Goal: Information Seeking & Learning: Learn about a topic

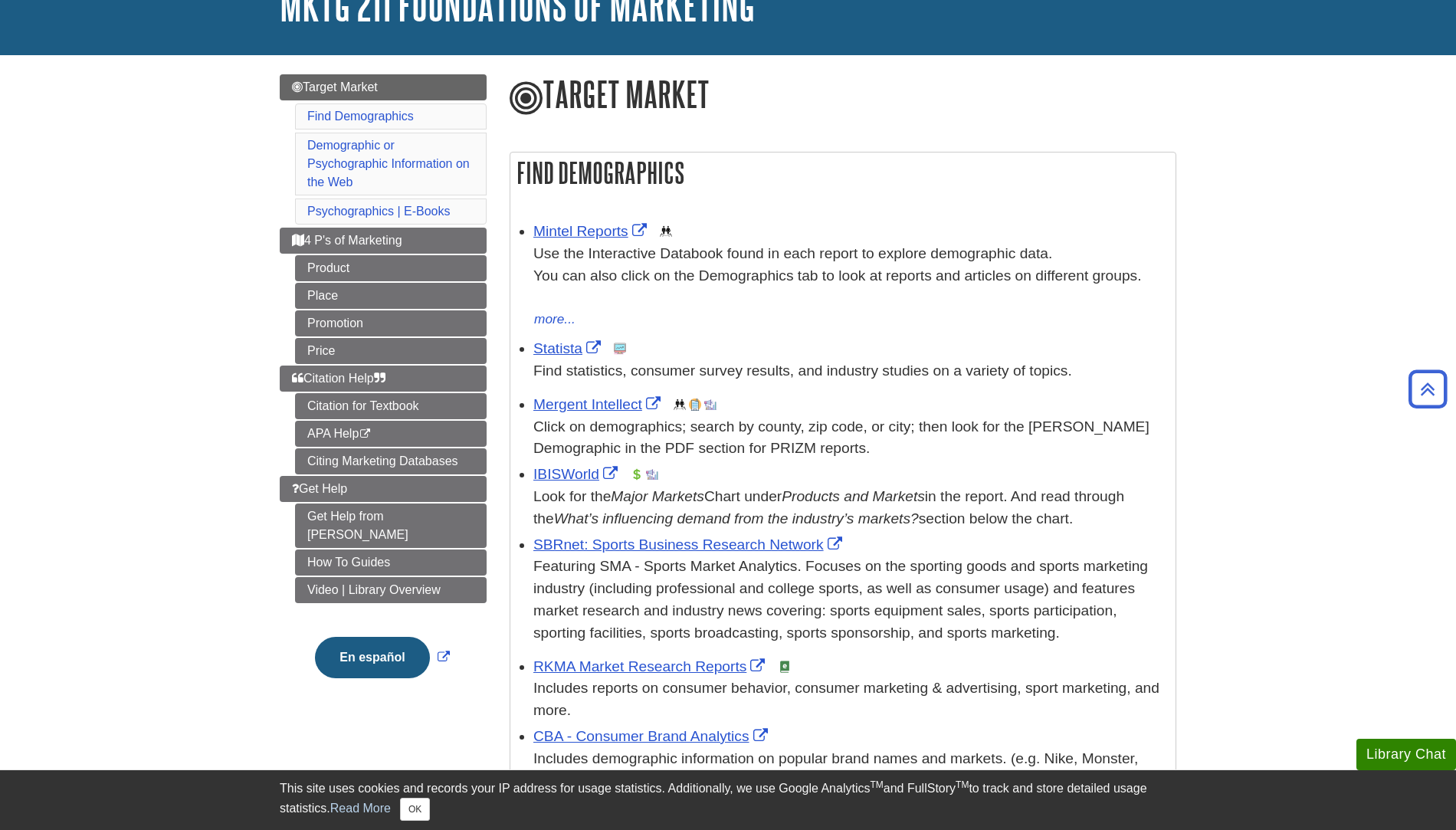
scroll to position [43, 0]
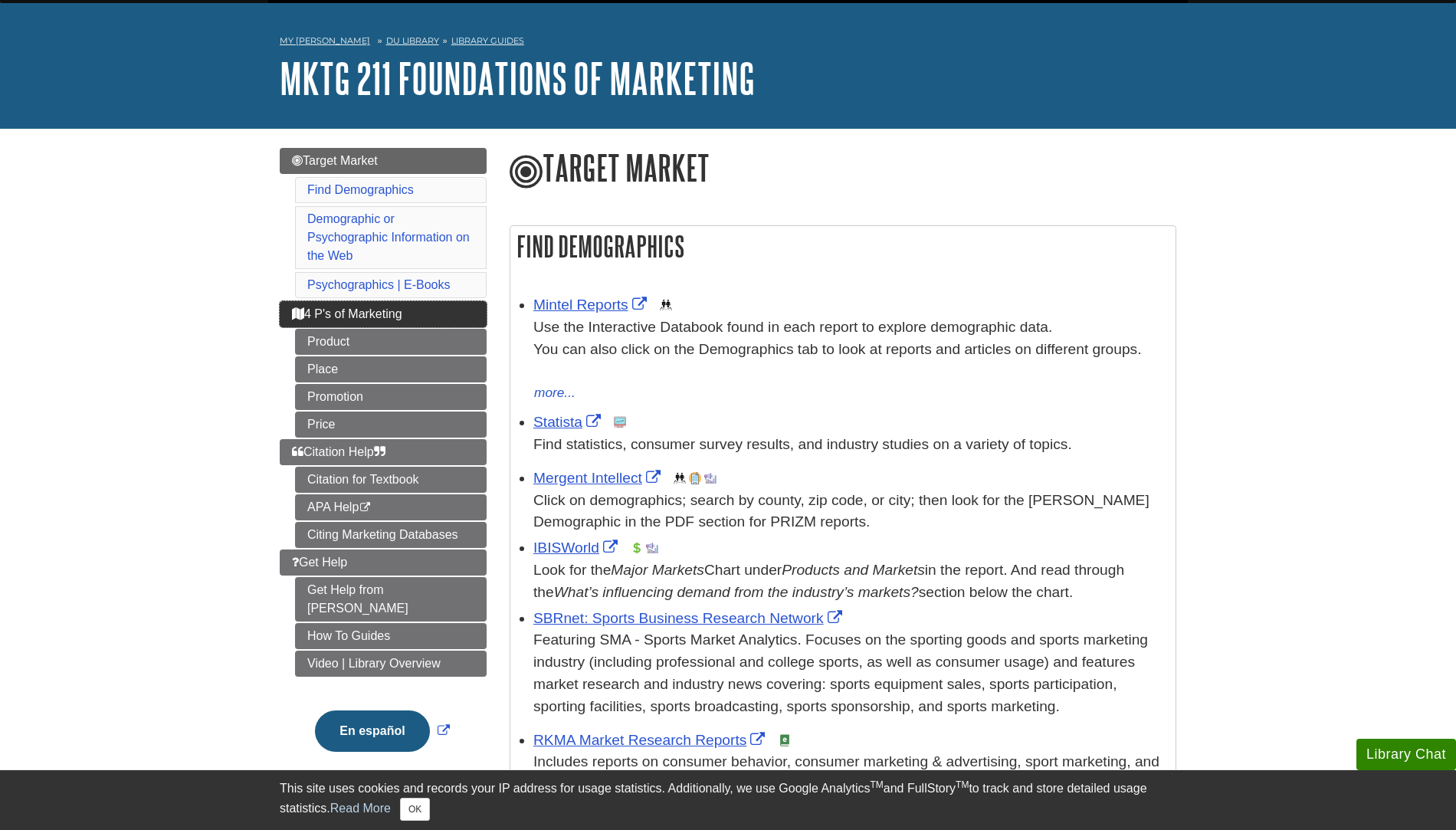
click at [361, 310] on span "4 P's of Marketing" at bounding box center [347, 313] width 110 height 13
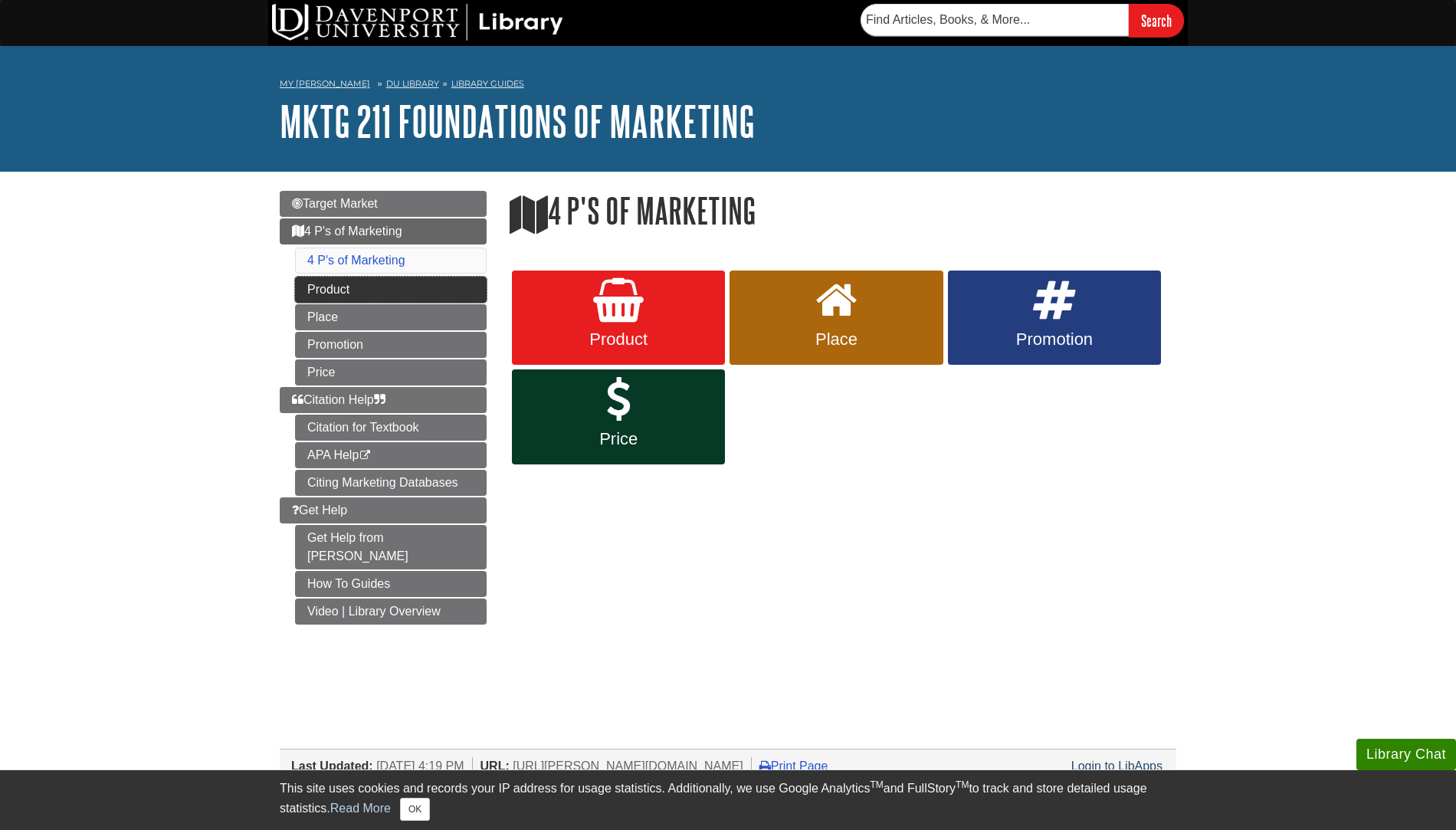
click at [367, 284] on link "Product" at bounding box center [391, 290] width 191 height 26
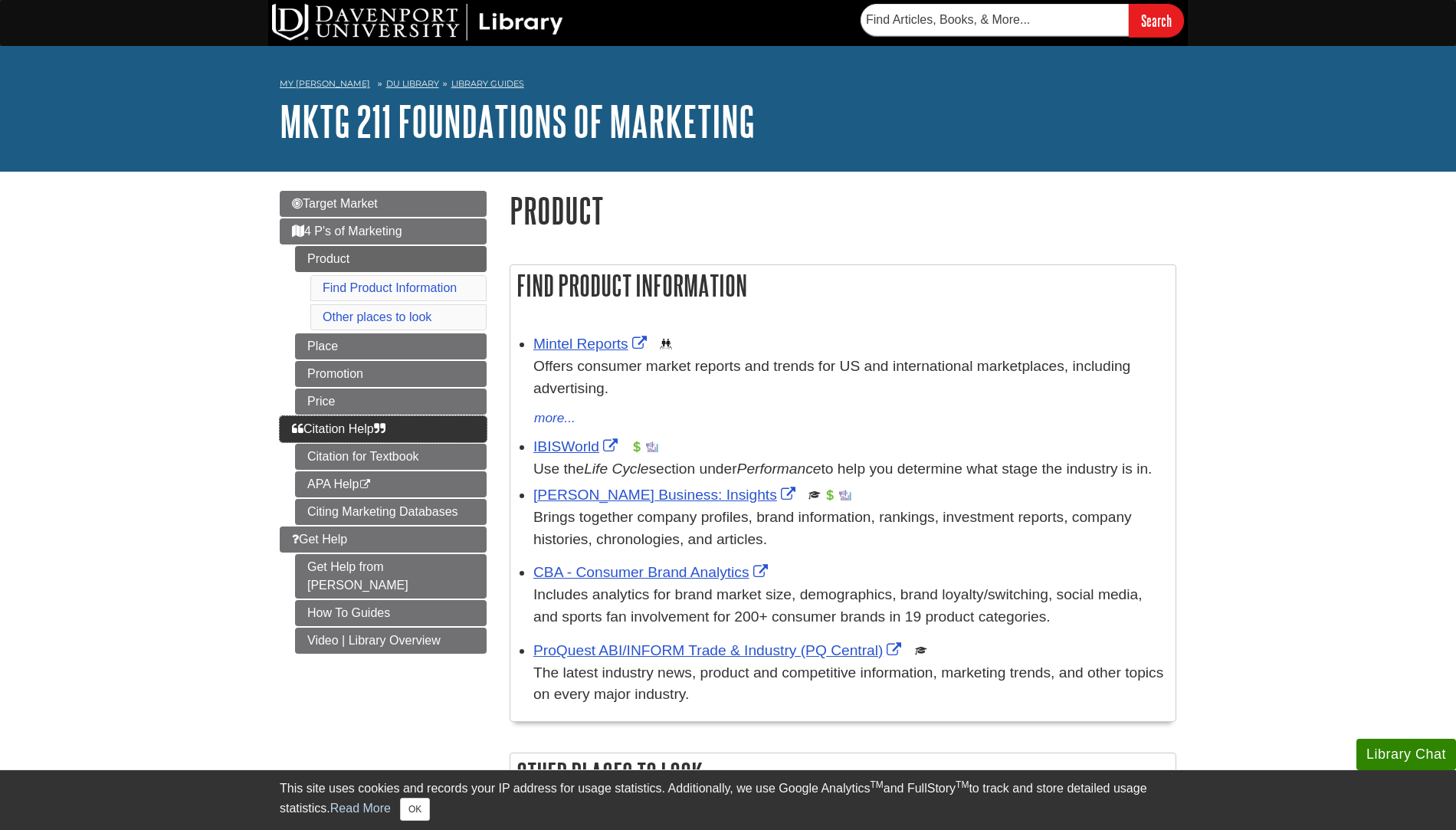
click at [395, 423] on link "Citation Help" at bounding box center [383, 430] width 207 height 26
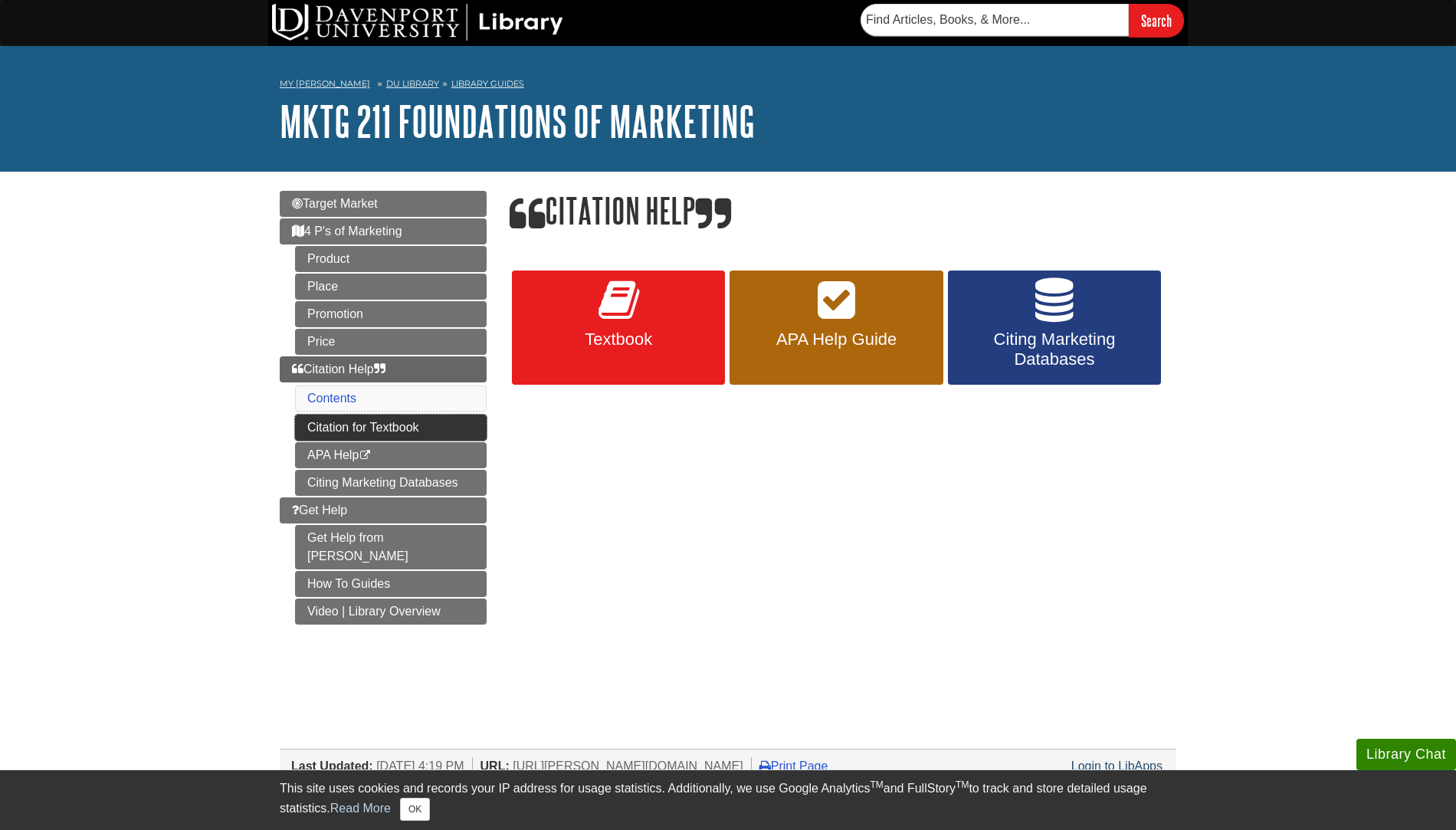
click at [415, 424] on link "Citation for Textbook" at bounding box center [391, 428] width 191 height 26
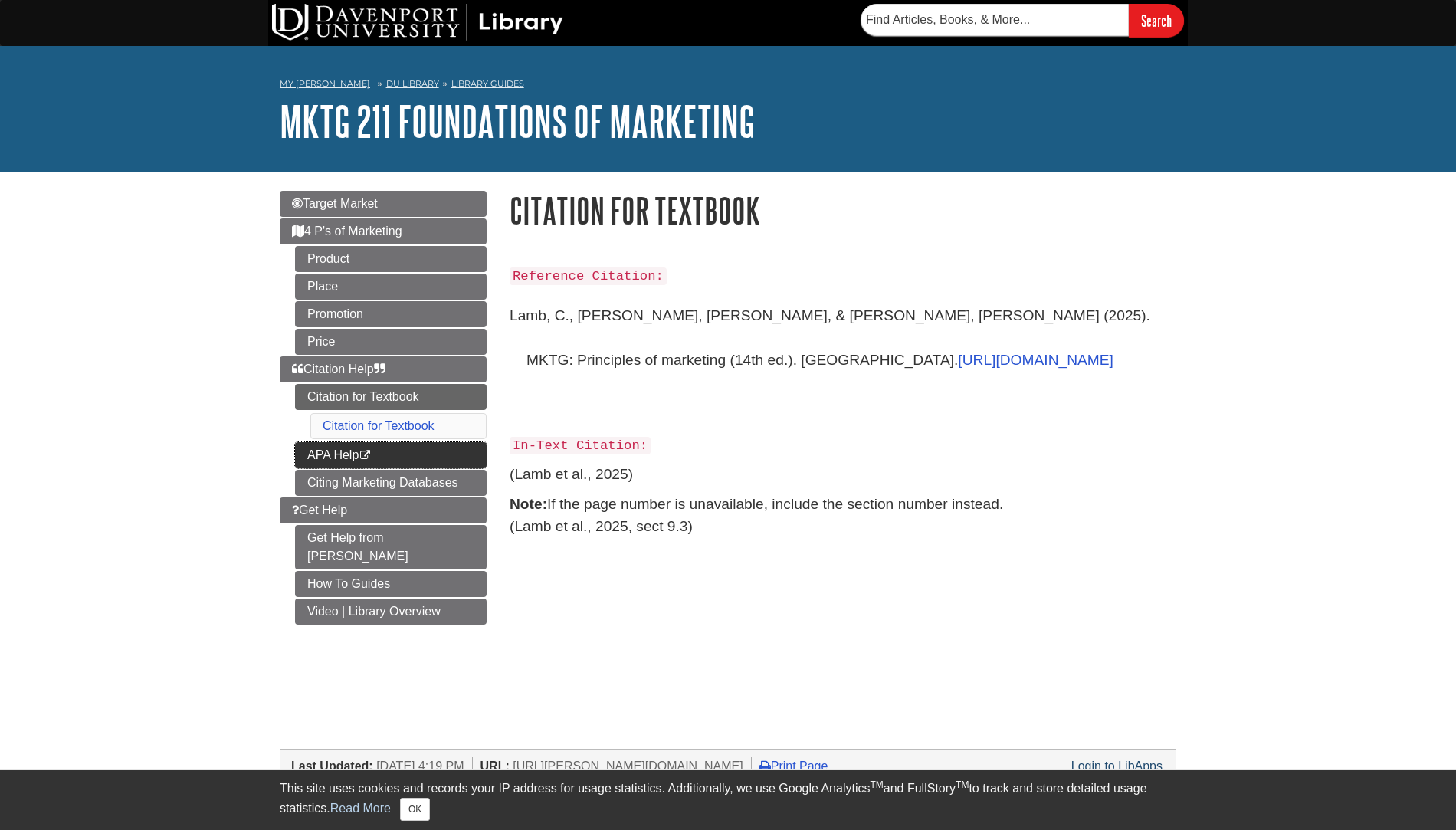
click at [419, 460] on link "APA Help This link opens in a new window" at bounding box center [391, 455] width 191 height 26
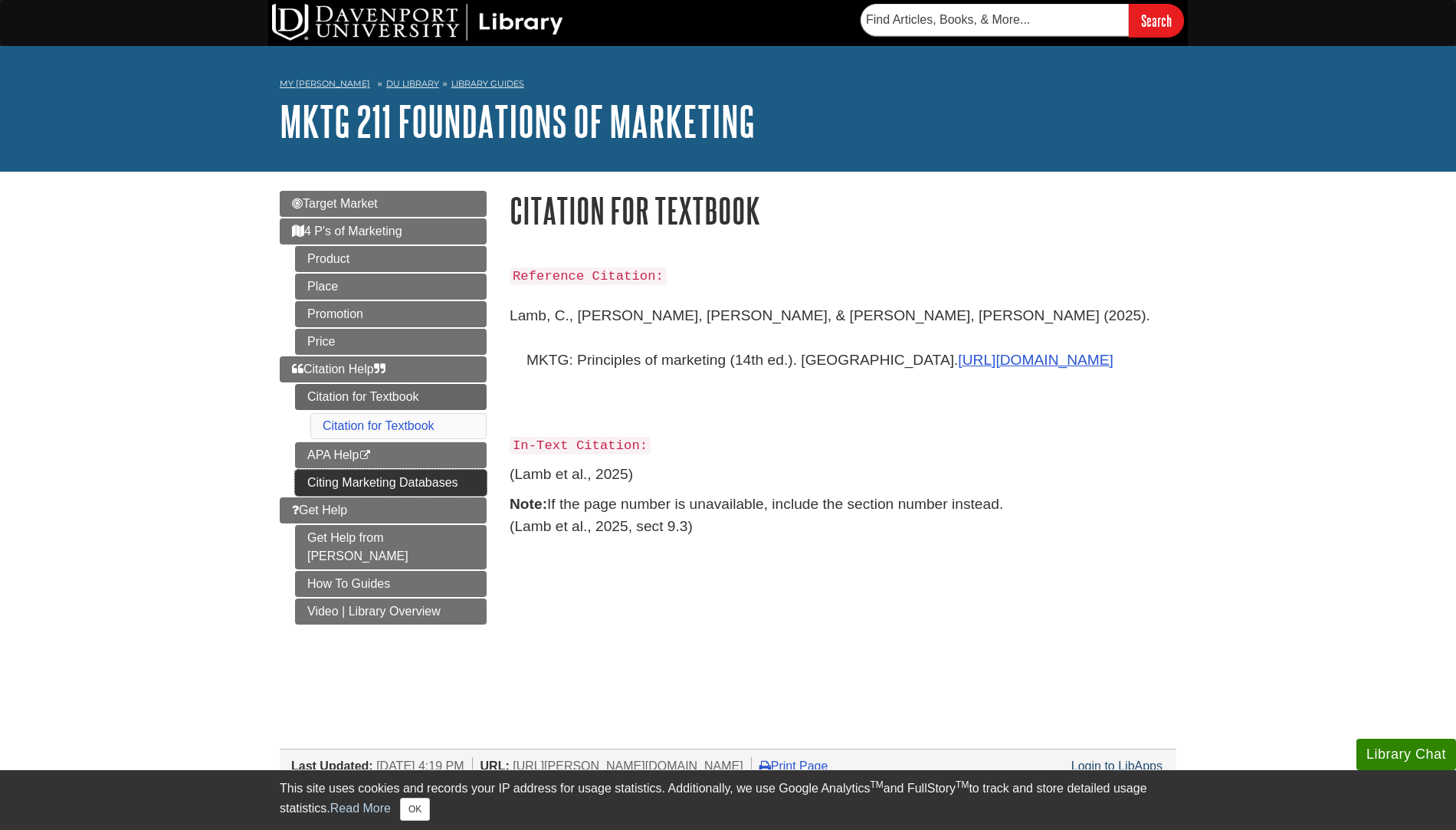
click at [473, 477] on link "Citing Marketing Databases" at bounding box center [391, 483] width 191 height 26
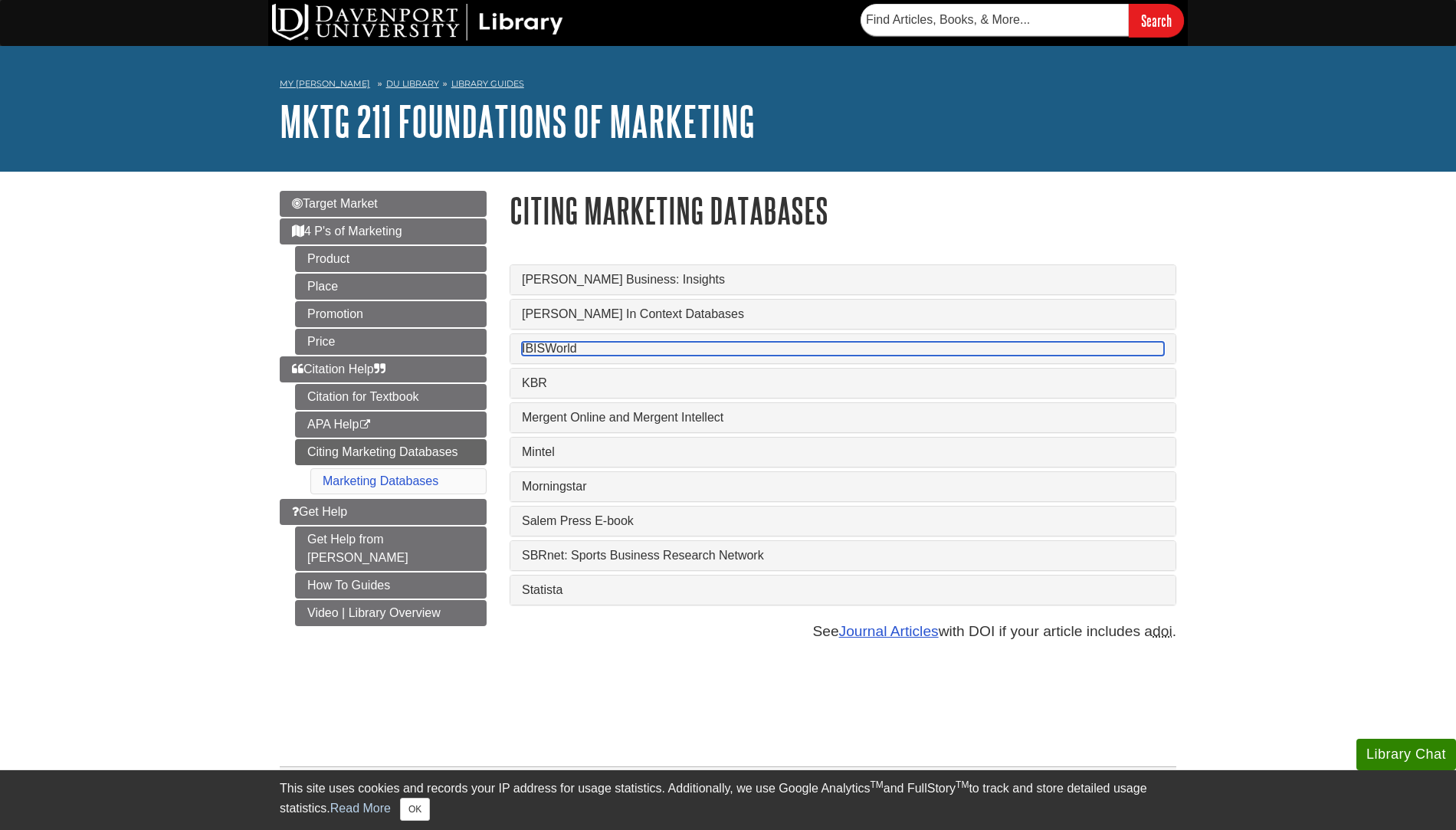
click at [651, 355] on link "IBISWorld" at bounding box center [843, 349] width 642 height 14
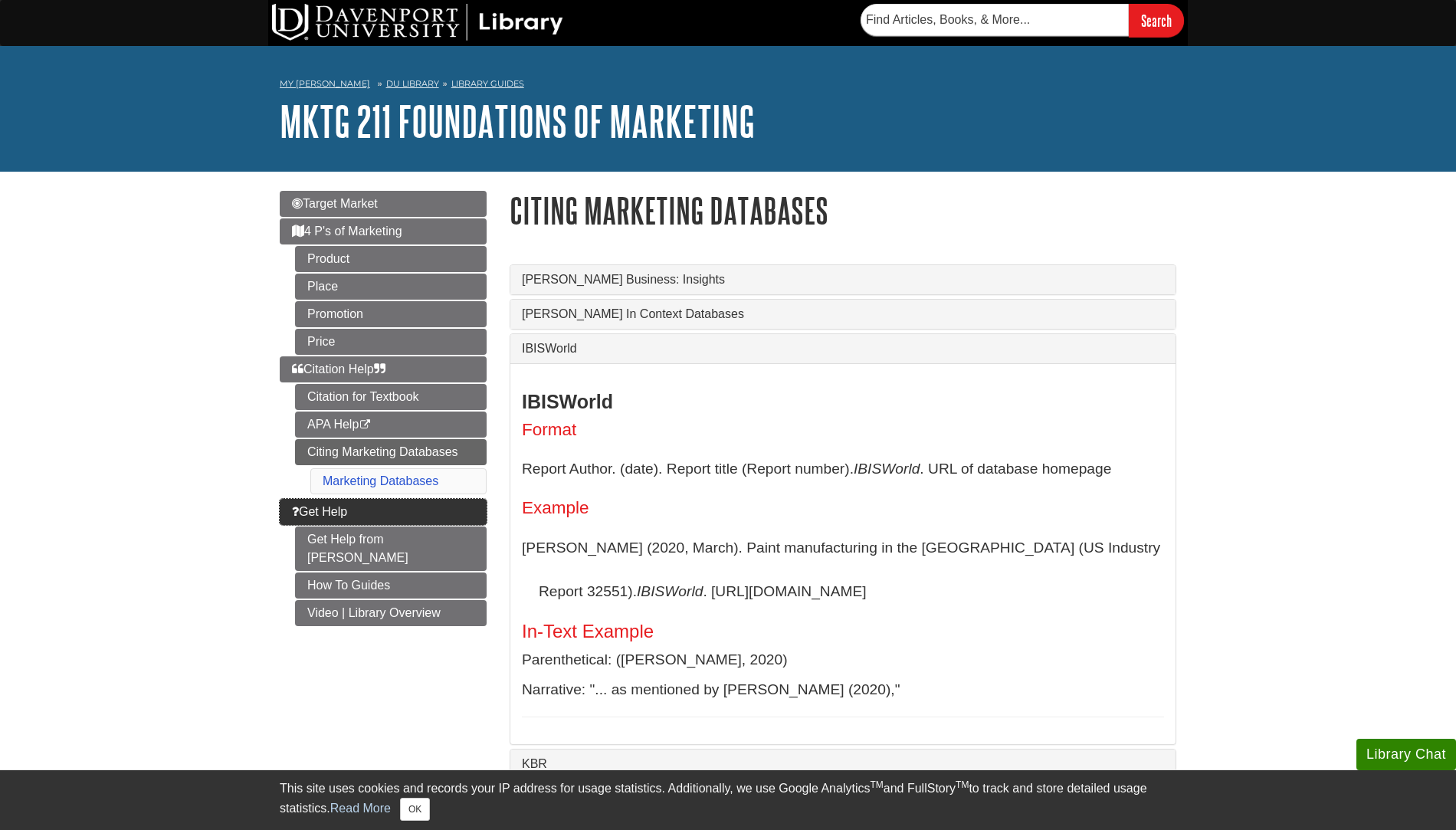
click at [444, 504] on link "Get Help" at bounding box center [383, 512] width 207 height 26
